Goal: Check status: Check status

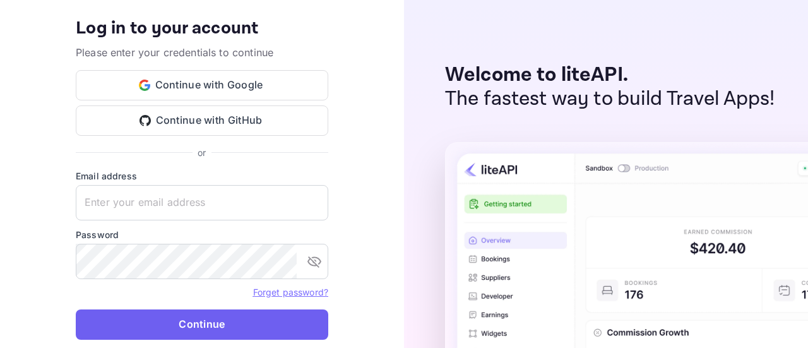
type input "[EMAIL_ADDRESS][DOMAIN_NAME]"
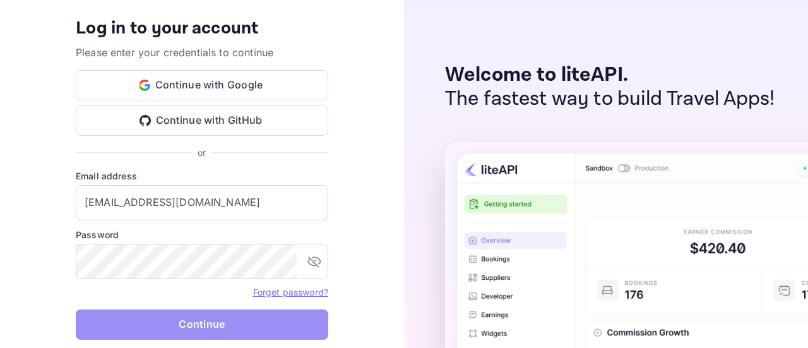
click at [211, 321] on button "Continue" at bounding box center [202, 324] width 252 height 30
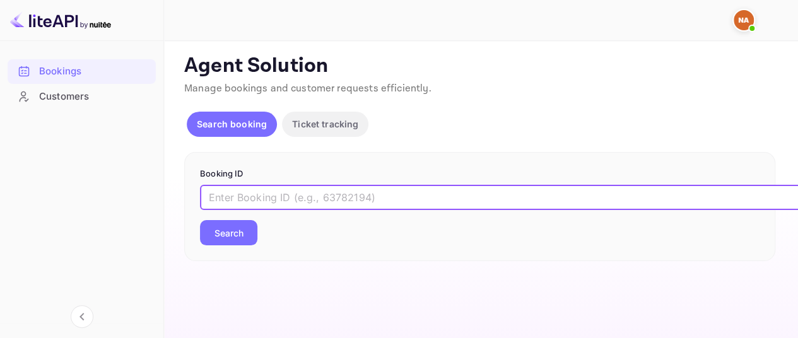
click at [276, 197] on input "text" at bounding box center [515, 197] width 631 height 25
paste input "9392903"
type input "9392903"
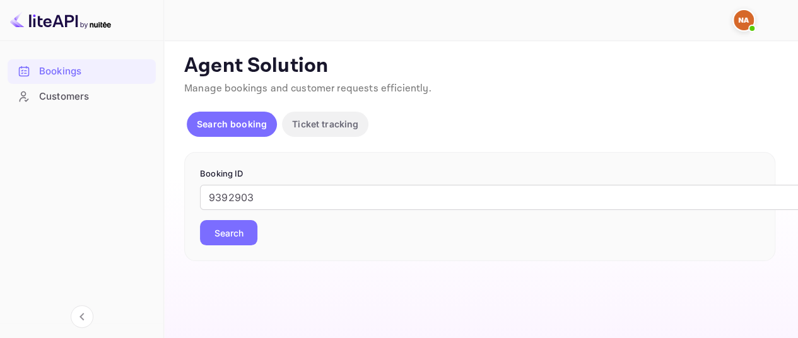
click at [235, 225] on button "Search" at bounding box center [228, 232] width 57 height 25
